Goal: Entertainment & Leisure: Consume media (video, audio)

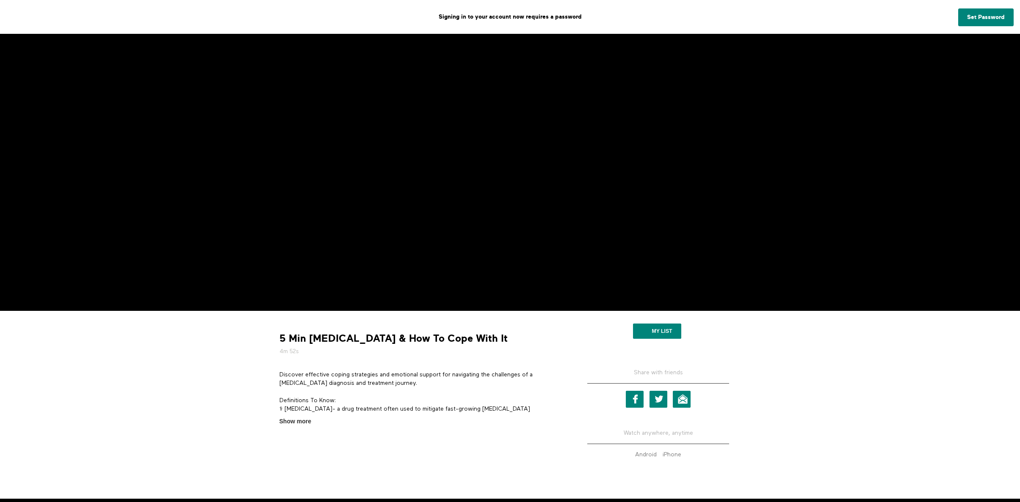
scroll to position [157, 0]
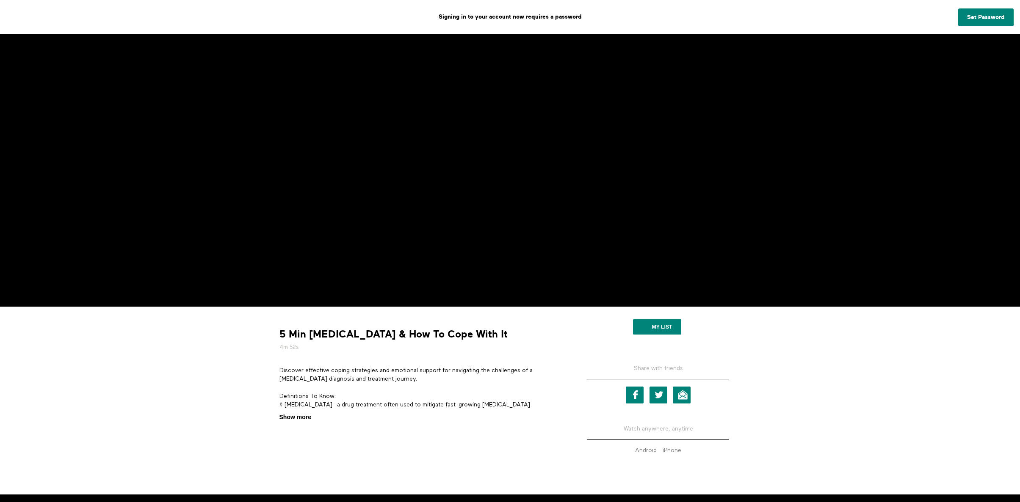
click at [289, 419] on span "Show more" at bounding box center [295, 417] width 32 height 9
click at [0, 0] on input "Show more Show less" at bounding box center [0, 0] width 0 height 0
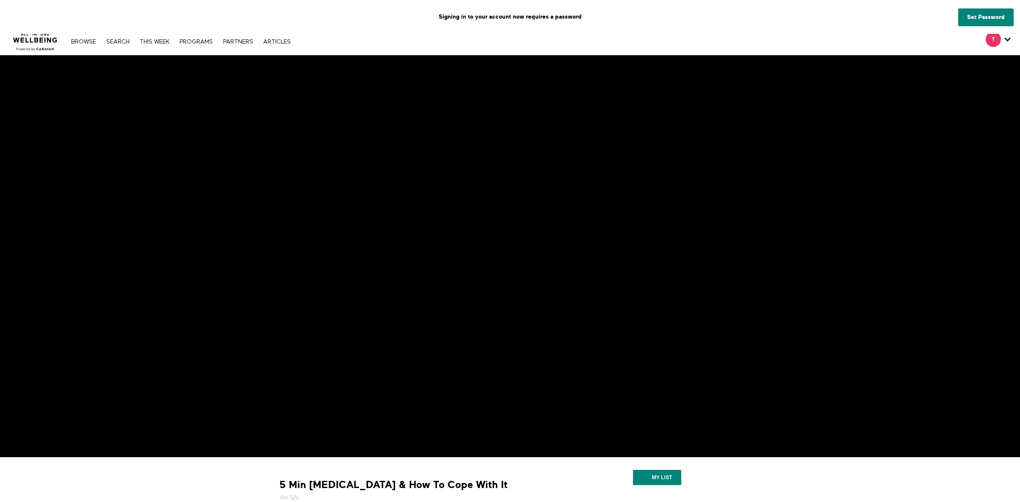
scroll to position [0, 0]
